Goal: Transaction & Acquisition: Obtain resource

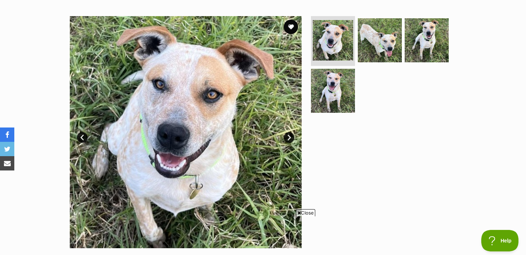
scroll to position [134, 0]
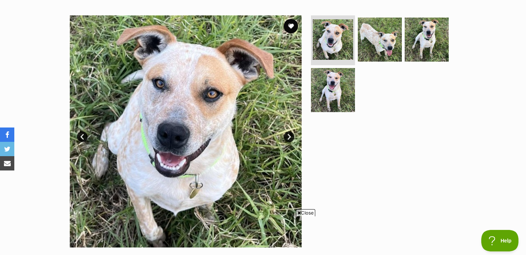
click at [298, 213] on icon at bounding box center [299, 212] width 4 height 5
click at [290, 136] on link "Next" at bounding box center [289, 136] width 11 height 11
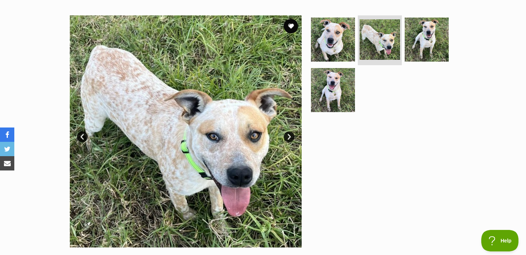
click at [290, 137] on link "Next" at bounding box center [289, 136] width 11 height 11
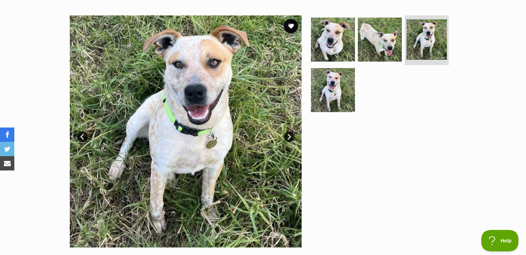
click at [290, 137] on link "Next" at bounding box center [289, 136] width 11 height 11
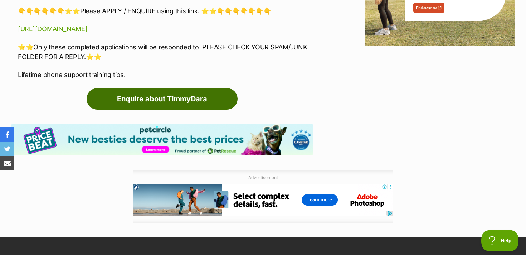
scroll to position [0, 0]
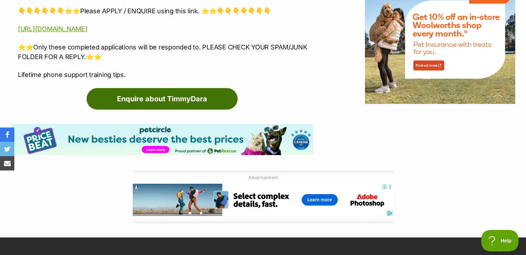
click at [171, 96] on link "Enquire about TimmyDara" at bounding box center [162, 98] width 151 height 21
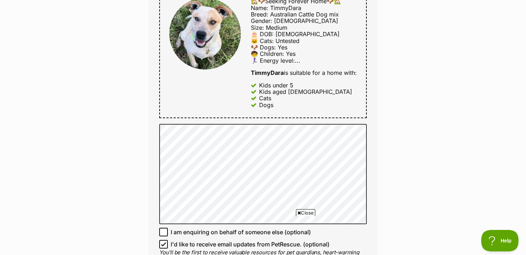
click at [299, 213] on icon at bounding box center [299, 212] width 4 height 5
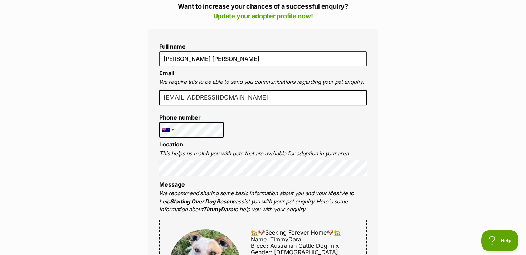
scroll to position [171, 0]
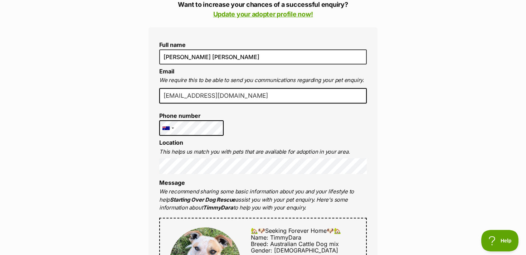
click at [260, 96] on input "danielurrizaga@yahoo.com" at bounding box center [263, 96] width 208 height 16
type input "danielurrizaga@gmail.com"
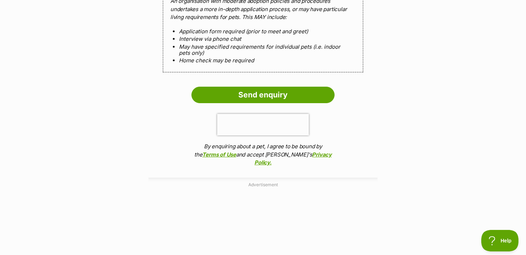
scroll to position [736, 0]
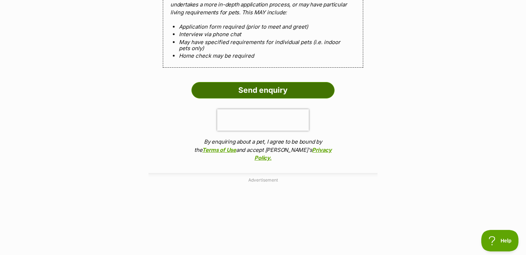
click at [305, 96] on input "Send enquiry" at bounding box center [263, 90] width 143 height 16
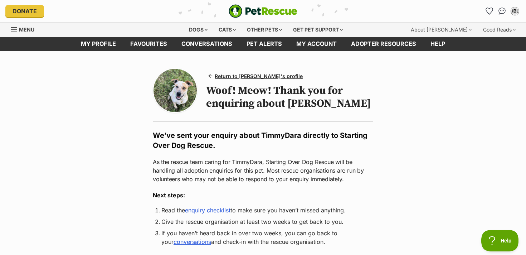
click at [275, 17] on img "PetRescue" at bounding box center [263, 11] width 69 height 14
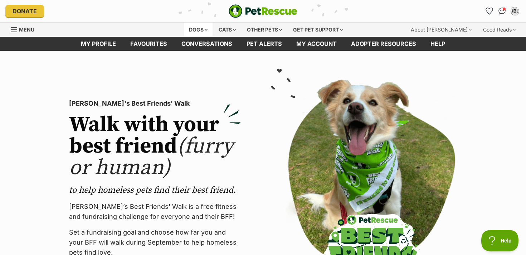
click at [196, 32] on div "Dogs" at bounding box center [198, 30] width 29 height 14
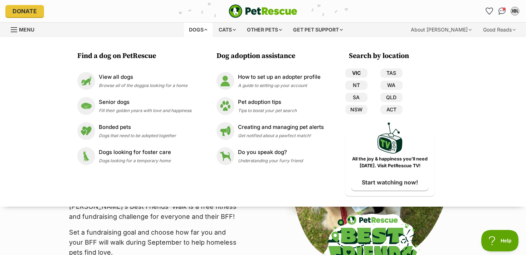
click at [353, 74] on link "VIC" at bounding box center [356, 72] width 22 height 9
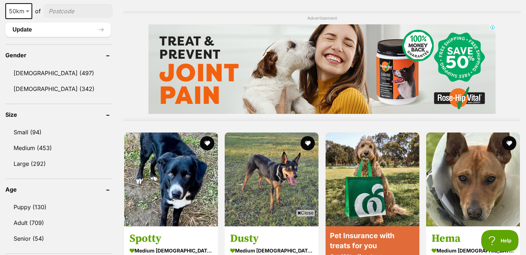
scroll to position [581, 0]
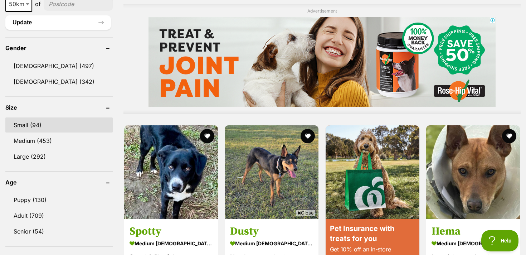
click at [38, 121] on link "Small (94)" at bounding box center [58, 124] width 107 height 15
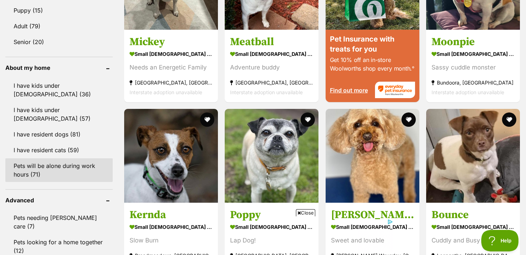
click at [97, 162] on link "Pets will be alone during work hours (71)" at bounding box center [58, 170] width 107 height 24
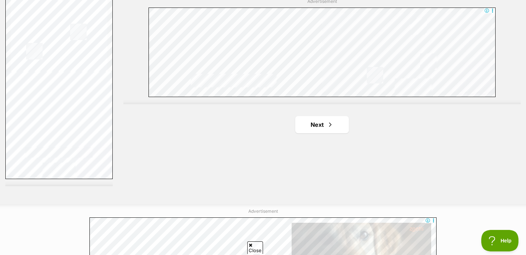
scroll to position [1311, 0]
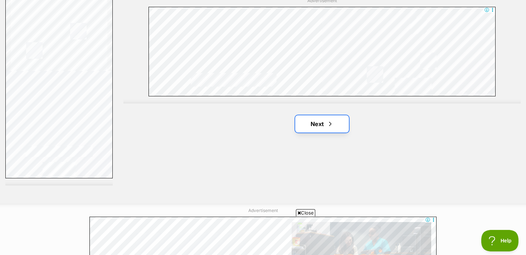
click at [320, 126] on link "Next" at bounding box center [322, 123] width 54 height 17
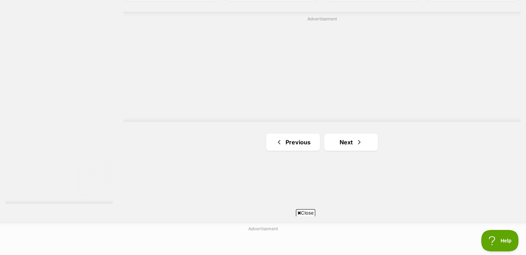
scroll to position [1295, 0]
click at [348, 142] on link "Next" at bounding box center [351, 140] width 54 height 17
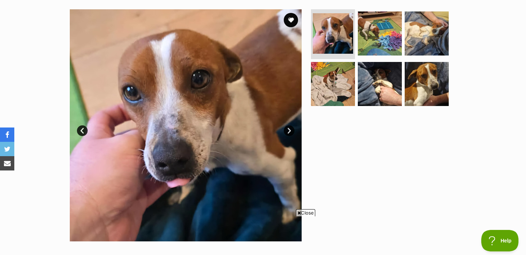
scroll to position [127, 0]
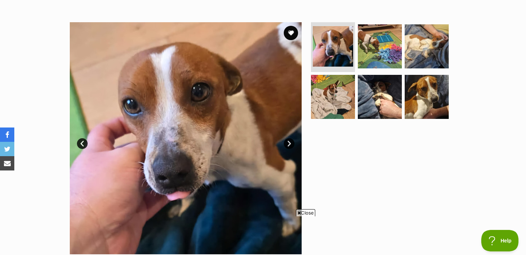
click at [289, 142] on link "Next" at bounding box center [289, 143] width 11 height 11
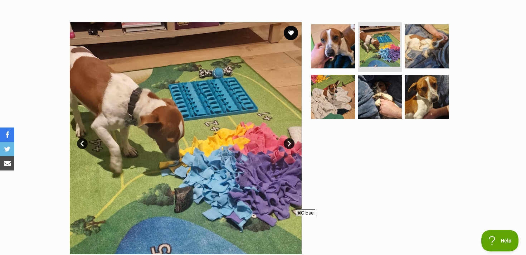
click at [289, 142] on link "Next" at bounding box center [289, 143] width 11 height 11
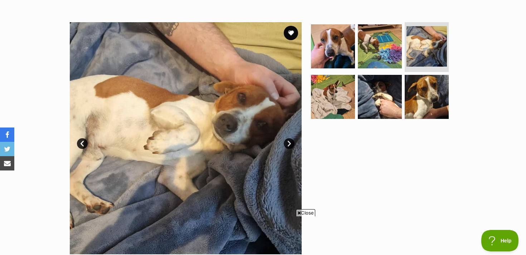
click at [289, 142] on link "Next" at bounding box center [289, 143] width 11 height 11
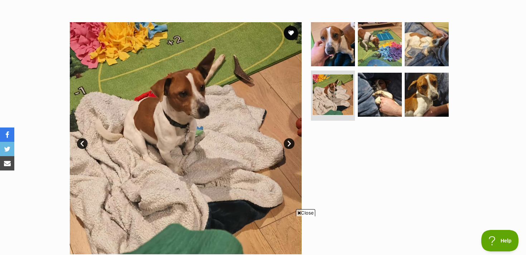
click at [289, 142] on link "Next" at bounding box center [289, 143] width 11 height 11
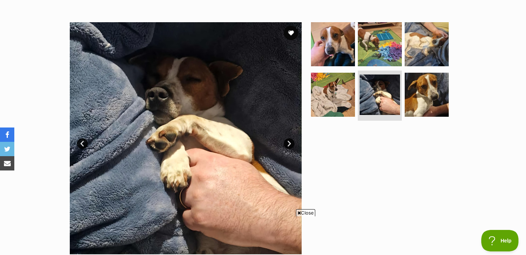
click at [289, 142] on link "Next" at bounding box center [289, 143] width 11 height 11
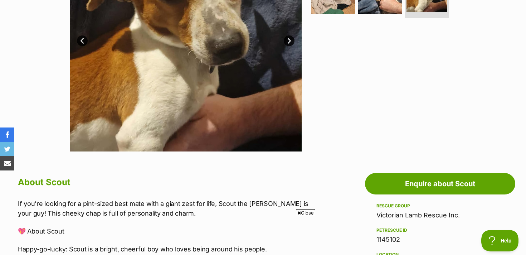
scroll to position [231, 0]
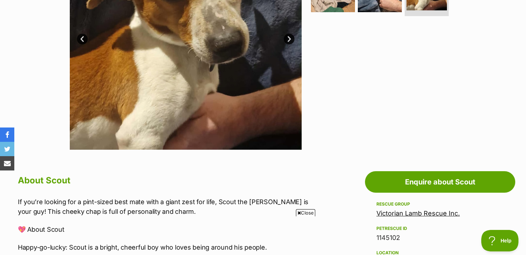
click at [300, 213] on span "Close" at bounding box center [305, 212] width 19 height 7
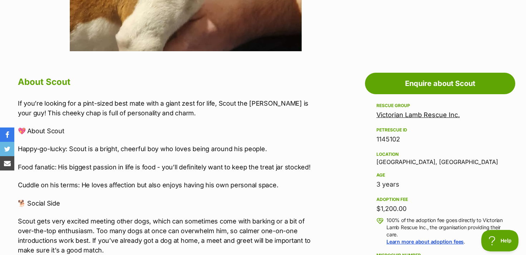
scroll to position [328, 0]
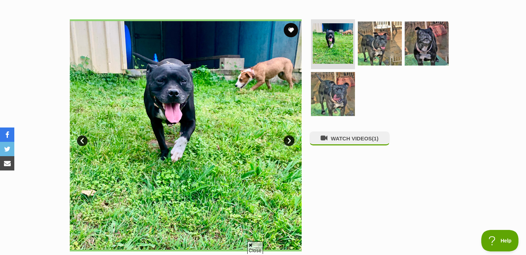
click at [288, 140] on link "Next" at bounding box center [289, 140] width 11 height 11
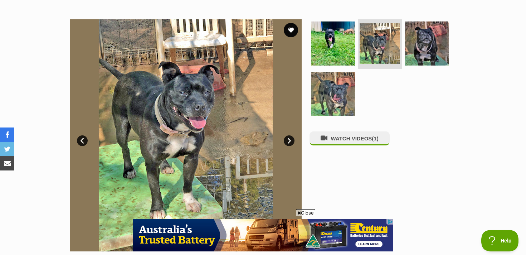
click at [288, 140] on link "Next" at bounding box center [289, 140] width 11 height 11
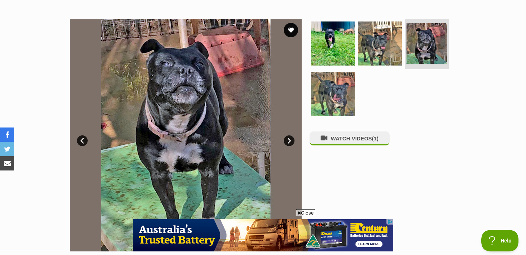
click at [288, 140] on link "Next" at bounding box center [289, 140] width 11 height 11
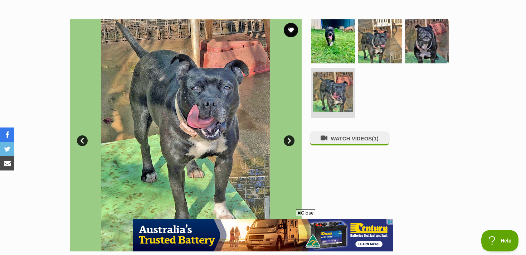
click at [288, 140] on link "Next" at bounding box center [289, 140] width 11 height 11
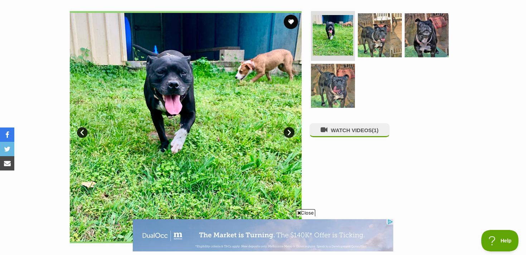
click at [289, 134] on link "Next" at bounding box center [289, 132] width 11 height 11
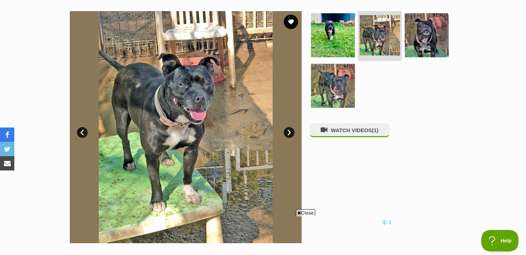
click at [289, 134] on link "Next" at bounding box center [289, 132] width 11 height 11
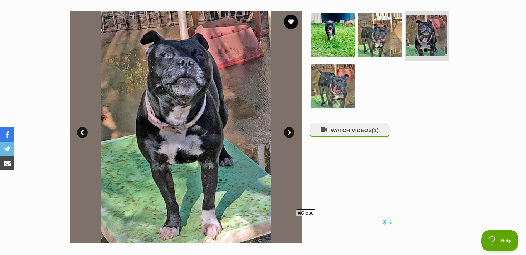
click at [289, 134] on link "Next" at bounding box center [289, 132] width 11 height 11
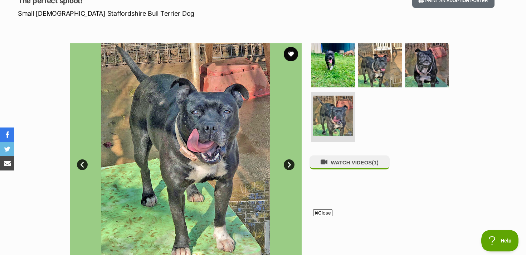
scroll to position [105, 0]
click at [381, 73] on img at bounding box center [380, 65] width 46 height 46
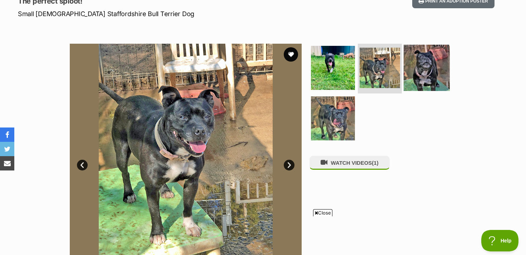
click at [421, 68] on img at bounding box center [427, 67] width 46 height 46
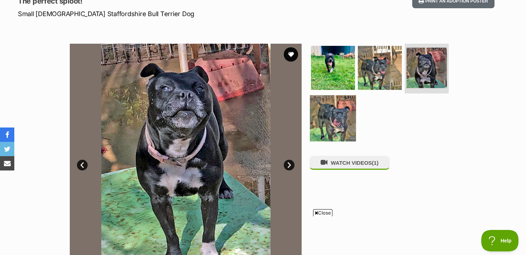
click at [336, 107] on img at bounding box center [333, 118] width 46 height 46
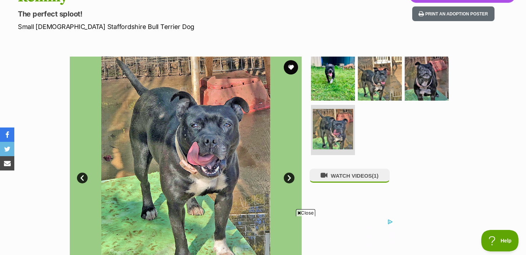
scroll to position [0, 0]
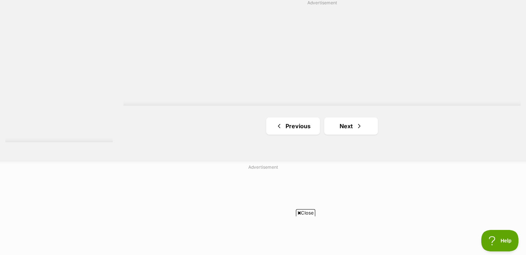
scroll to position [1358, 0]
click at [351, 122] on link "Next" at bounding box center [351, 122] width 54 height 17
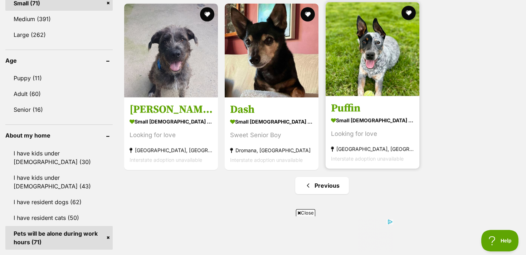
click at [372, 61] on img at bounding box center [373, 49] width 94 height 94
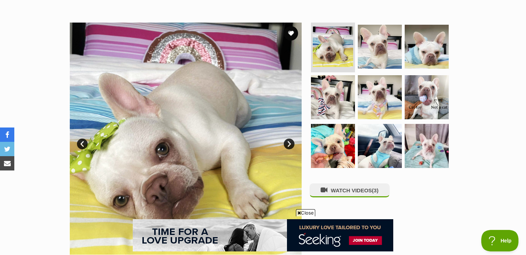
scroll to position [127, 0]
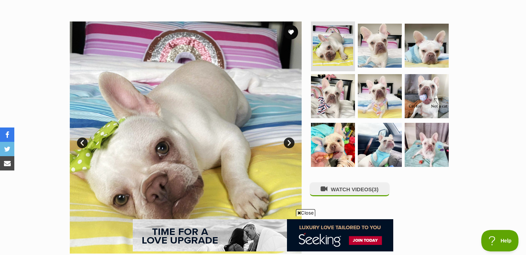
click at [289, 144] on link "Next" at bounding box center [289, 142] width 11 height 11
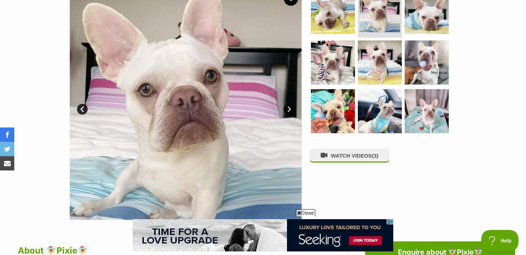
scroll to position [164, 0]
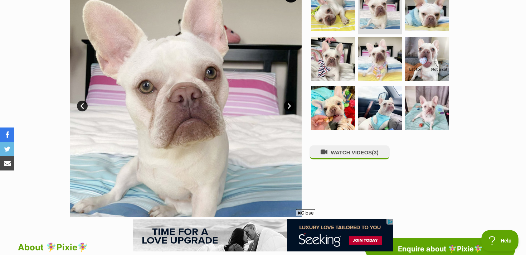
click at [289, 106] on link "Next" at bounding box center [289, 106] width 11 height 11
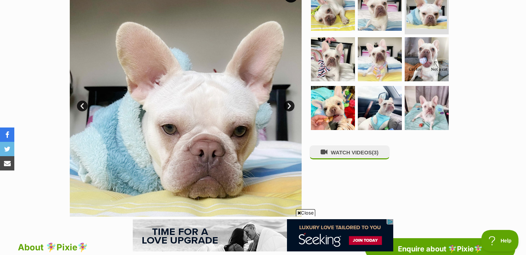
click at [289, 106] on link "Next" at bounding box center [289, 106] width 11 height 11
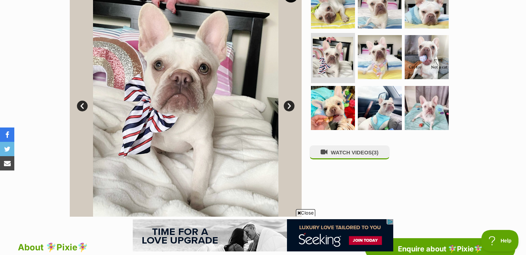
click at [289, 106] on link "Next" at bounding box center [289, 106] width 11 height 11
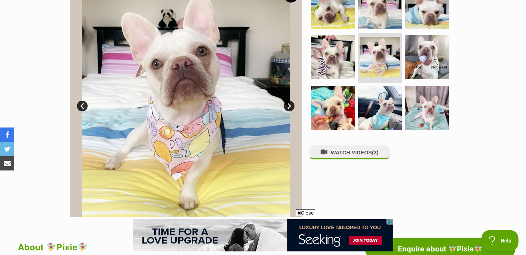
click at [289, 106] on link "Next" at bounding box center [289, 106] width 11 height 11
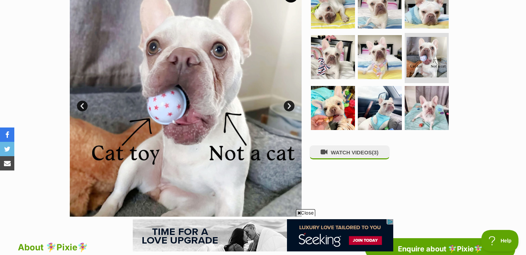
click at [289, 106] on link "Next" at bounding box center [289, 106] width 11 height 11
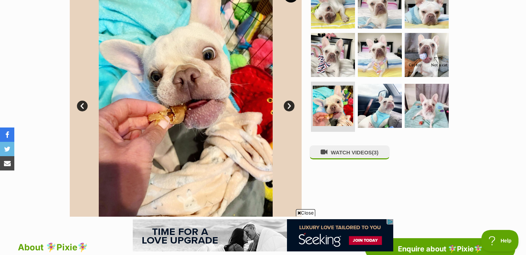
click at [289, 106] on link "Next" at bounding box center [289, 106] width 11 height 11
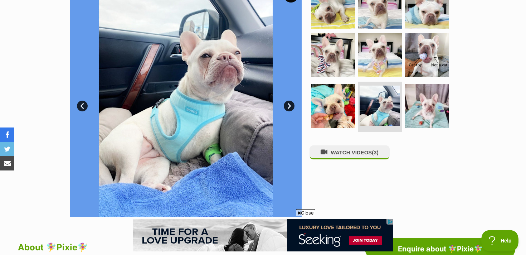
click at [289, 106] on link "Next" at bounding box center [289, 106] width 11 height 11
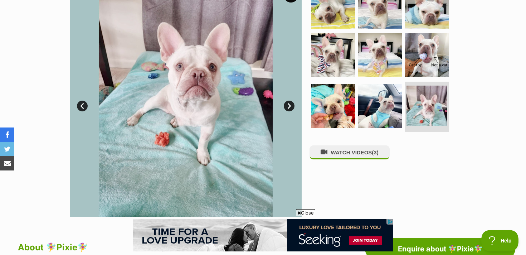
click at [289, 106] on link "Next" at bounding box center [289, 106] width 11 height 11
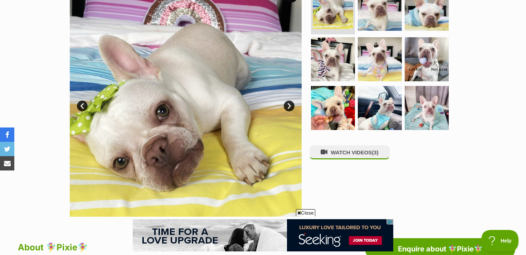
click at [289, 106] on link "Next" at bounding box center [289, 106] width 11 height 11
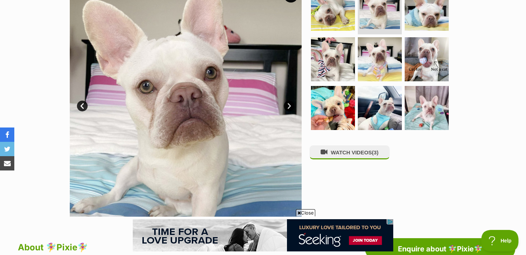
click at [289, 106] on link "Next" at bounding box center [289, 106] width 11 height 11
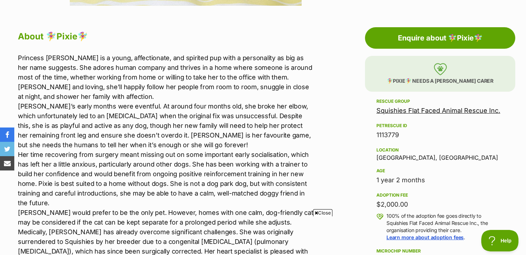
scroll to position [378, 0]
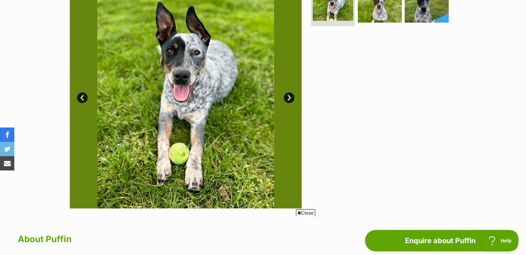
scroll to position [172, 0]
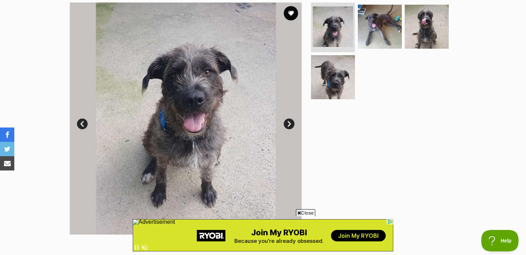
scroll to position [147, 0]
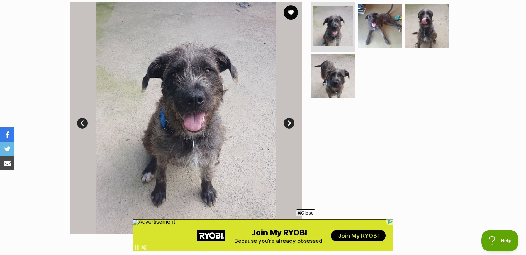
click at [289, 124] on link "Next" at bounding box center [289, 123] width 11 height 11
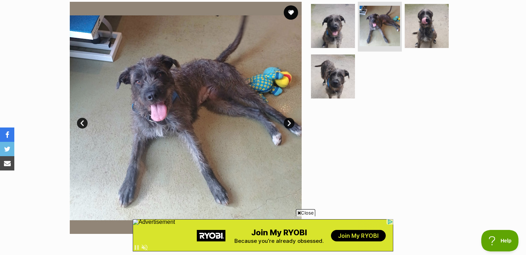
click at [289, 124] on link "Next" at bounding box center [289, 123] width 11 height 11
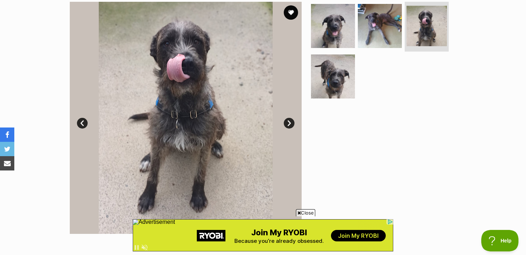
click at [289, 124] on link "Next" at bounding box center [289, 123] width 11 height 11
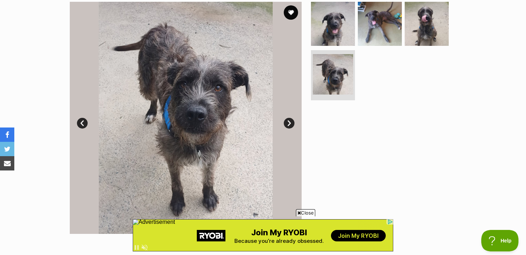
click at [289, 121] on link "Next" at bounding box center [289, 123] width 11 height 11
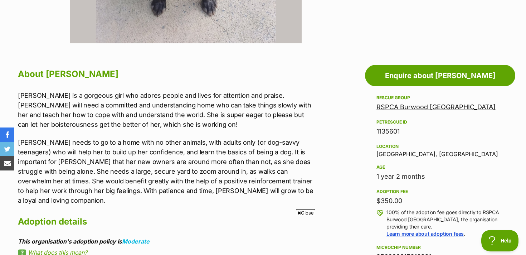
scroll to position [0, 0]
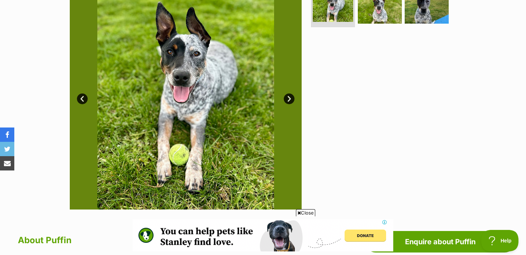
scroll to position [172, 0]
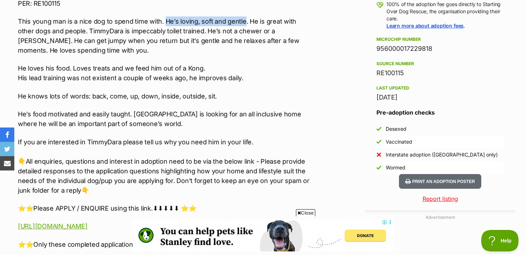
drag, startPoint x: 164, startPoint y: 21, endPoint x: 243, endPoint y: 22, distance: 78.8
click at [243, 22] on p "This young man is a nice dog to spend time with. He’s loving, soft and gentle. …" at bounding box center [166, 35] width 296 height 39
copy p "He’s loving, soft and gentle"
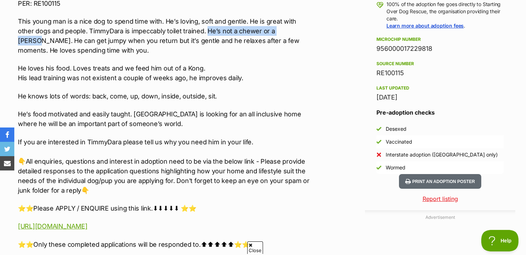
drag, startPoint x: 189, startPoint y: 31, endPoint x: 276, endPoint y: 29, distance: 86.7
click at [276, 29] on p "This young man is a nice dog to spend time with. He’s loving, soft and gentle. …" at bounding box center [166, 35] width 296 height 39
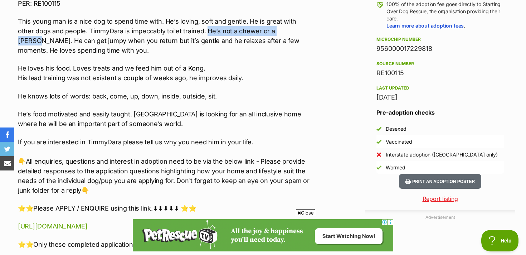
copy p "He’s not a chewer or a barker"
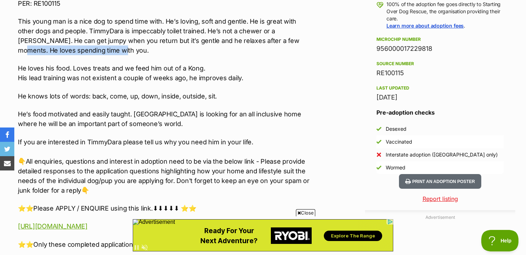
drag, startPoint x: 238, startPoint y: 41, endPoint x: 251, endPoint y: 48, distance: 15.1
click at [251, 48] on p "This young man is a nice dog to spend time with. He’s loving, soft and gentle. …" at bounding box center [166, 35] width 296 height 39
copy p "He loves spending time with you."
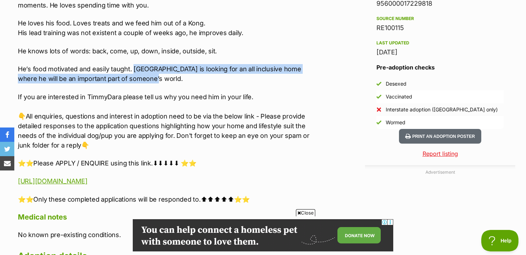
drag, startPoint x: 133, startPoint y: 67, endPoint x: 139, endPoint y: 77, distance: 11.7
click at [139, 77] on p "He’s food motivated and easily taught. [GEOGRAPHIC_DATA] is looking for an all …" at bounding box center [166, 73] width 296 height 19
copy p "TimmyDara is looking for an all inclusive home where he will be an important pa…"
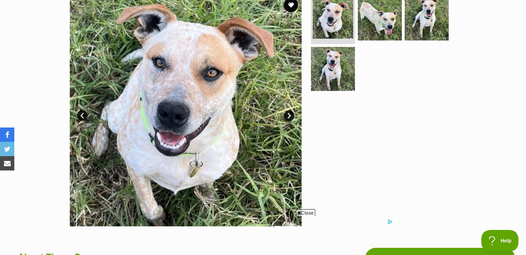
scroll to position [165, 0]
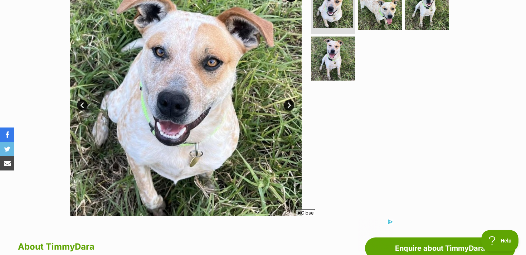
click at [302, 212] on span "Close" at bounding box center [305, 212] width 19 height 7
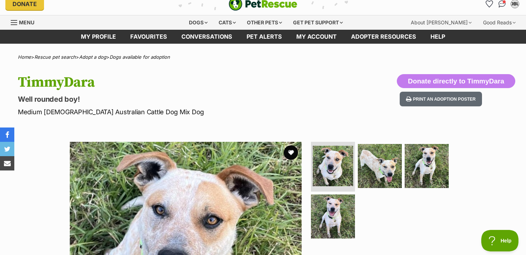
scroll to position [0, 0]
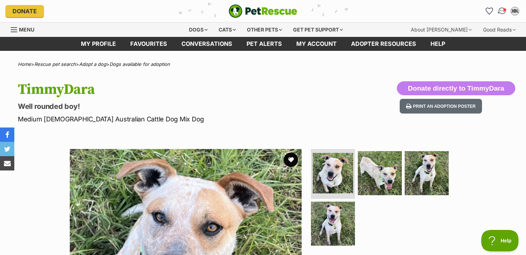
click at [503, 11] on img "Conversations" at bounding box center [503, 10] width 10 height 9
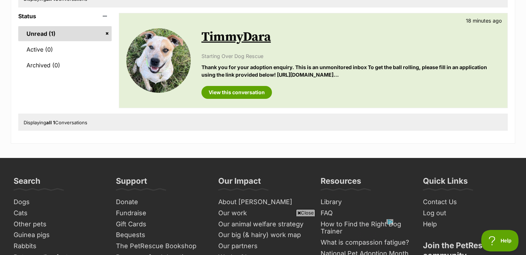
scroll to position [111, 0]
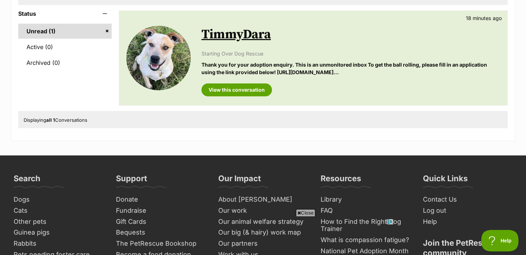
click at [319, 72] on p "Thank you for your adoption enquiry. This is an unmonitored inbox To get the ba…" at bounding box center [351, 68] width 299 height 15
click at [232, 93] on link "View this conversation" at bounding box center [237, 89] width 71 height 13
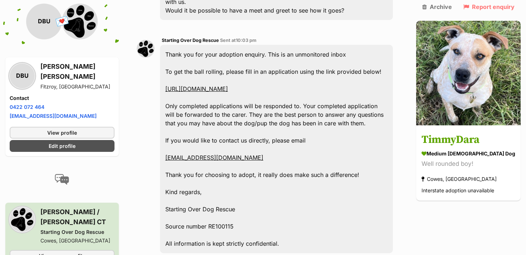
scroll to position [285, 0]
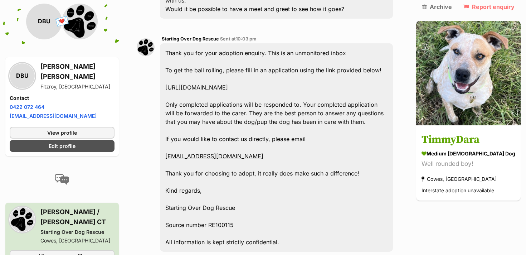
click at [228, 84] on link "[URL][DOMAIN_NAME]" at bounding box center [196, 87] width 63 height 7
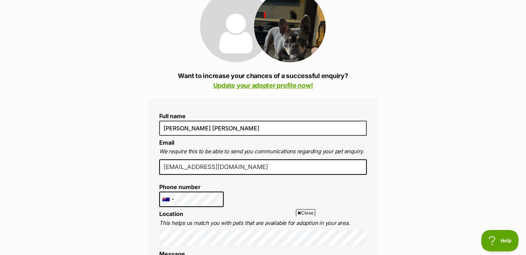
scroll to position [101, 0]
click at [266, 86] on link "Update your adopter profile now!" at bounding box center [263, 85] width 100 height 8
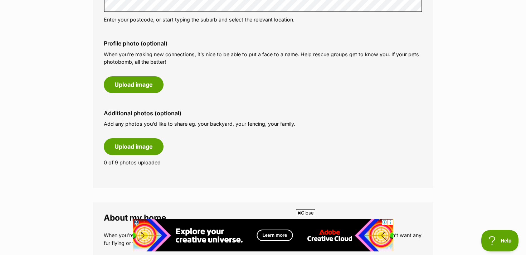
scroll to position [328, 0]
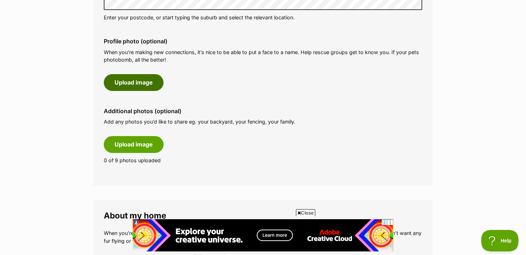
click at [134, 83] on button "Upload image" at bounding box center [134, 82] width 60 height 16
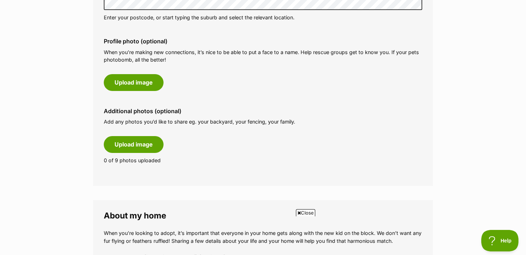
scroll to position [0, 0]
